Goal: Information Seeking & Learning: Learn about a topic

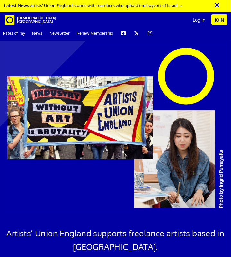
scroll to position [0, 6]
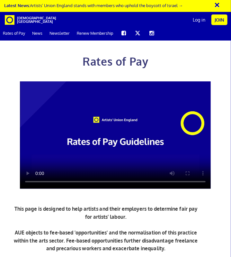
scroll to position [261, 0]
drag, startPoint x: 147, startPoint y: 165, endPoint x: 83, endPoint y: 140, distance: 68.9
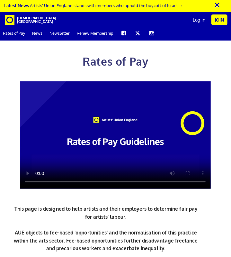
drag, startPoint x: 122, startPoint y: 105, endPoint x: 82, endPoint y: 105, distance: 40.2
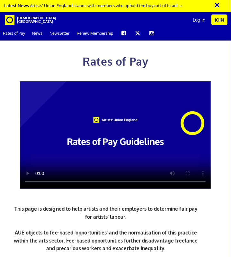
drag, startPoint x: 103, startPoint y: 164, endPoint x: 142, endPoint y: 162, distance: 39.0
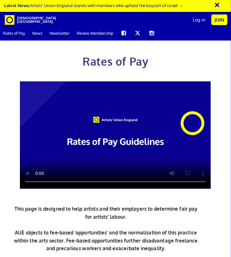
drag, startPoint x: 196, startPoint y: 199, endPoint x: 189, endPoint y: 180, distance: 21.1
drag, startPoint x: 189, startPoint y: 180, endPoint x: 196, endPoint y: 200, distance: 21.9
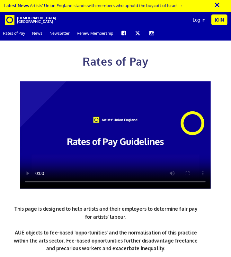
click at [194, 40] on ul "Rates of Pay News Newsletter Renew Membership" at bounding box center [118, 34] width 236 height 12
drag, startPoint x: 113, startPoint y: 151, endPoint x: 108, endPoint y: 150, distance: 5.5
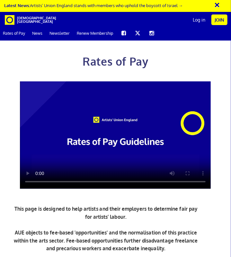
scroll to position [940, 0]
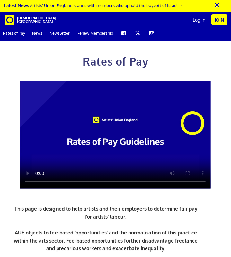
drag, startPoint x: 147, startPoint y: 189, endPoint x: 103, endPoint y: 188, distance: 44.4
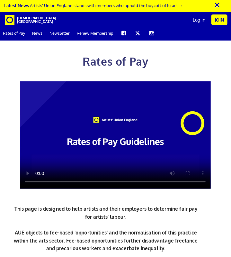
drag, startPoint x: 155, startPoint y: 179, endPoint x: 195, endPoint y: 194, distance: 42.7
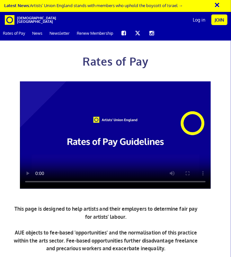
drag, startPoint x: 91, startPoint y: 114, endPoint x: 153, endPoint y: 138, distance: 67.0
drag, startPoint x: 153, startPoint y: 138, endPoint x: 93, endPoint y: 113, distance: 64.7
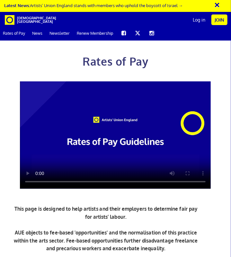
drag, startPoint x: 95, startPoint y: 154, endPoint x: 156, endPoint y: 176, distance: 65.0
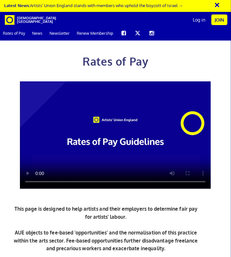
drag, startPoint x: 147, startPoint y: 135, endPoint x: 94, endPoint y: 116, distance: 56.3
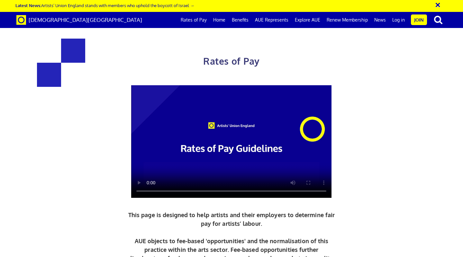
scroll to position [287, 0]
drag, startPoint x: 117, startPoint y: 141, endPoint x: 185, endPoint y: 189, distance: 83.0
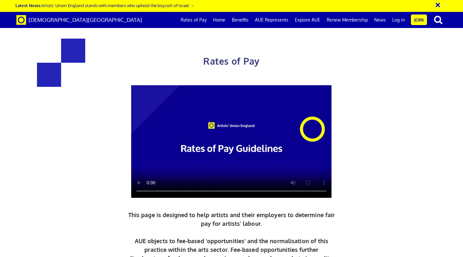
drag, startPoint x: 183, startPoint y: 184, endPoint x: 103, endPoint y: 145, distance: 89.0
drag, startPoint x: 113, startPoint y: 142, endPoint x: 182, endPoint y: 170, distance: 74.1
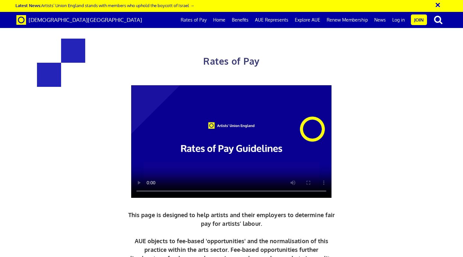
drag, startPoint x: 183, startPoint y: 182, endPoint x: 113, endPoint y: 135, distance: 83.8
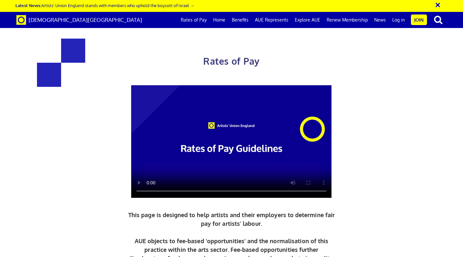
drag, startPoint x: 185, startPoint y: 181, endPoint x: 108, endPoint y: 140, distance: 87.4
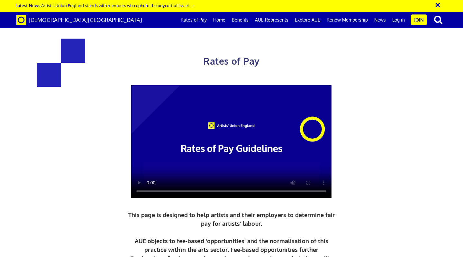
drag, startPoint x: 111, startPoint y: 142, endPoint x: 182, endPoint y: 148, distance: 71.3
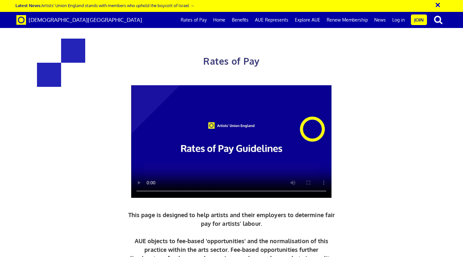
drag, startPoint x: 181, startPoint y: 180, endPoint x: 109, endPoint y: 139, distance: 83.1
drag, startPoint x: 109, startPoint y: 139, endPoint x: 180, endPoint y: 184, distance: 84.3
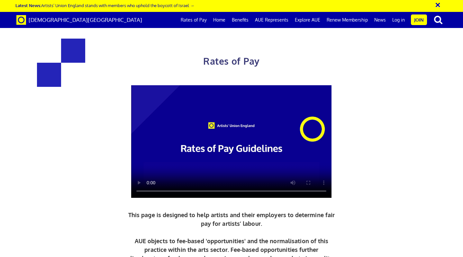
drag, startPoint x: 180, startPoint y: 184, endPoint x: 105, endPoint y: 134, distance: 90.7
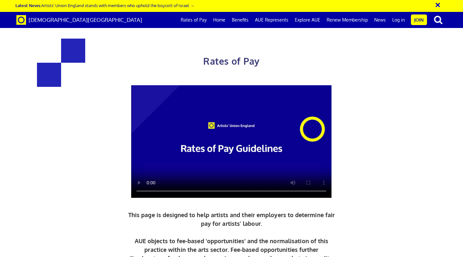
drag, startPoint x: 182, startPoint y: 185, endPoint x: 114, endPoint y: 145, distance: 78.4
drag, startPoint x: 114, startPoint y: 145, endPoint x: 161, endPoint y: 184, distance: 60.7
